Goal: Information Seeking & Learning: Understand process/instructions

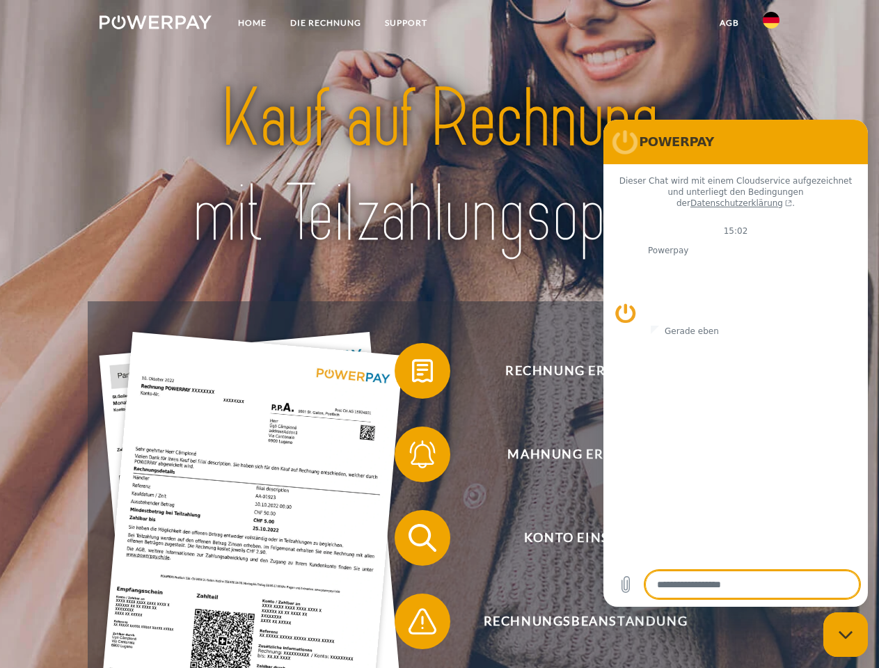
click at [155, 24] on img at bounding box center [156, 22] width 112 height 14
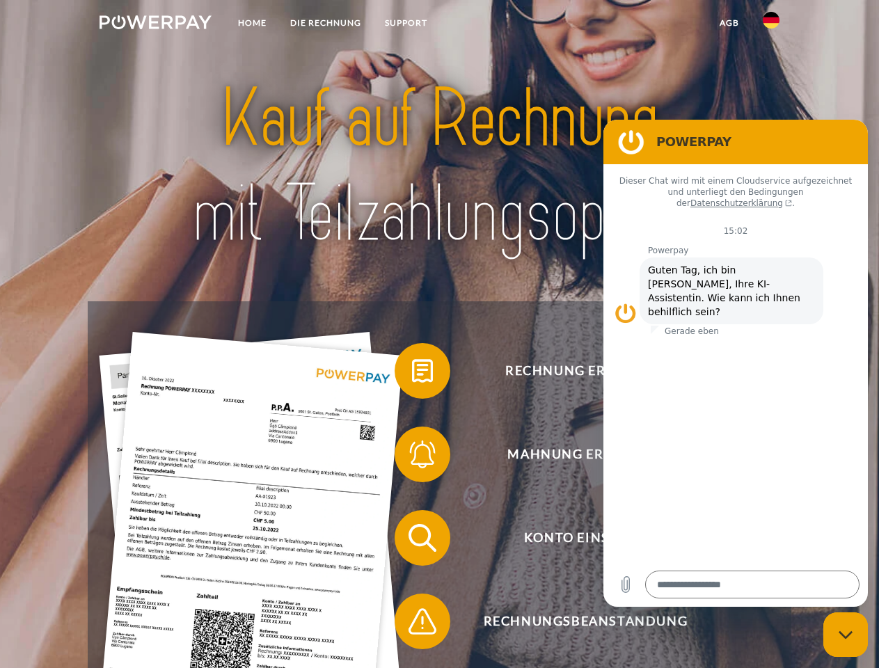
click at [771, 24] on img at bounding box center [771, 20] width 17 height 17
click at [729, 23] on link "agb" at bounding box center [729, 22] width 43 height 25
click at [412, 374] on span at bounding box center [402, 371] width 70 height 70
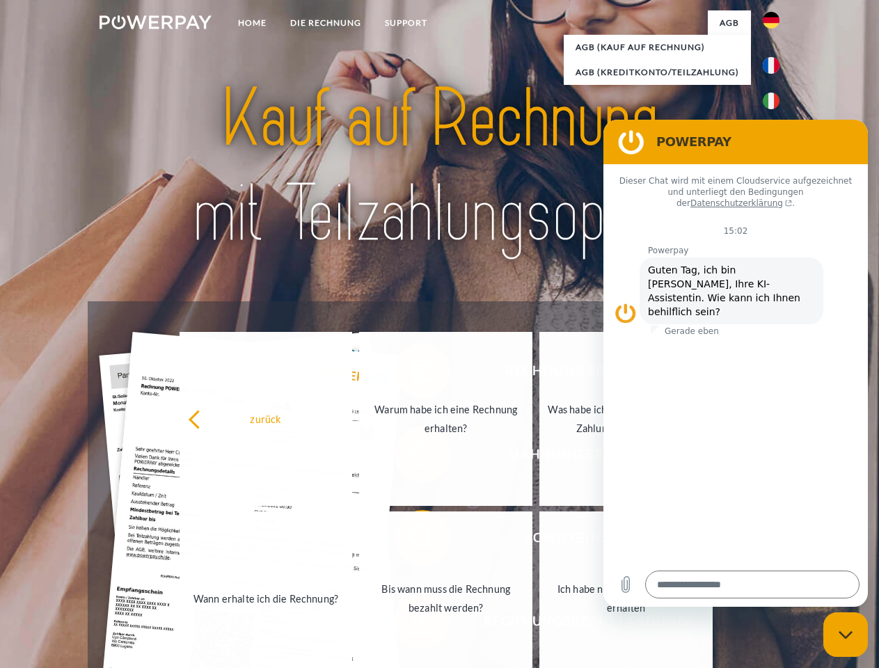
click at [353, 541] on link "Wann erhalte ich die Rechnung?" at bounding box center [266, 599] width 173 height 174
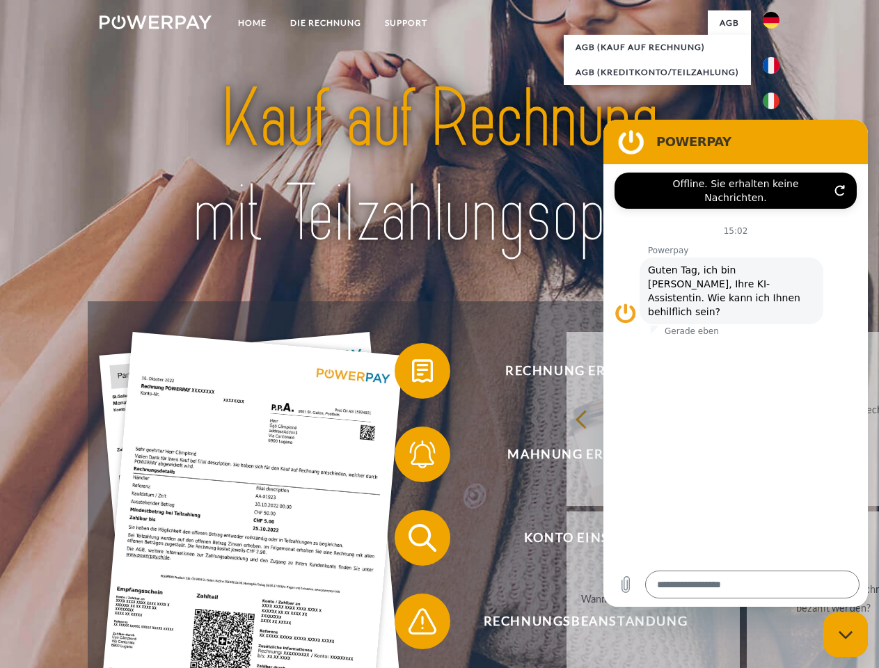
click at [412, 625] on span at bounding box center [402, 622] width 70 height 70
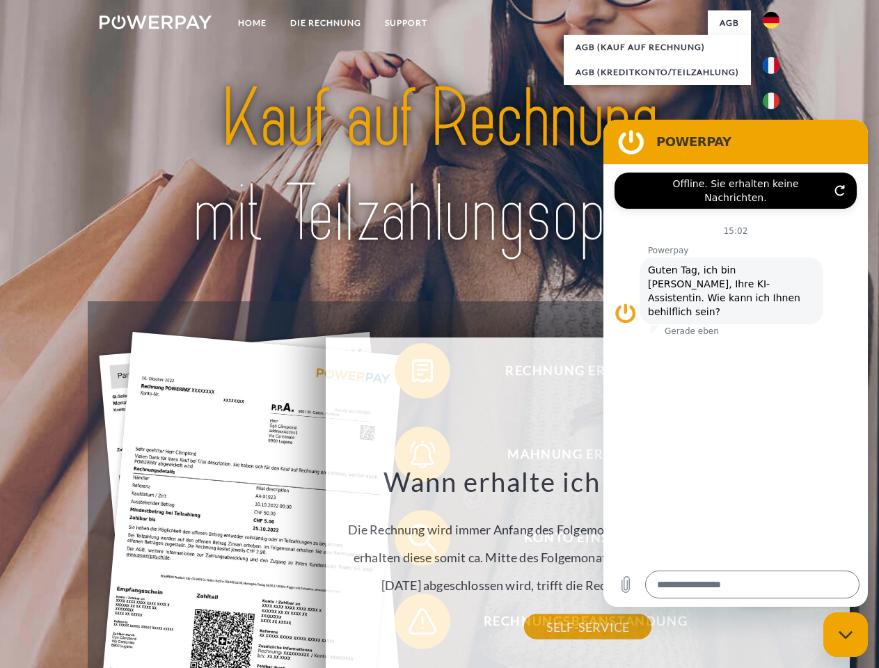
click at [846, 635] on icon "Messaging-Fenster schließen" at bounding box center [846, 635] width 15 height 9
type textarea "*"
